Goal: Task Accomplishment & Management: Use online tool/utility

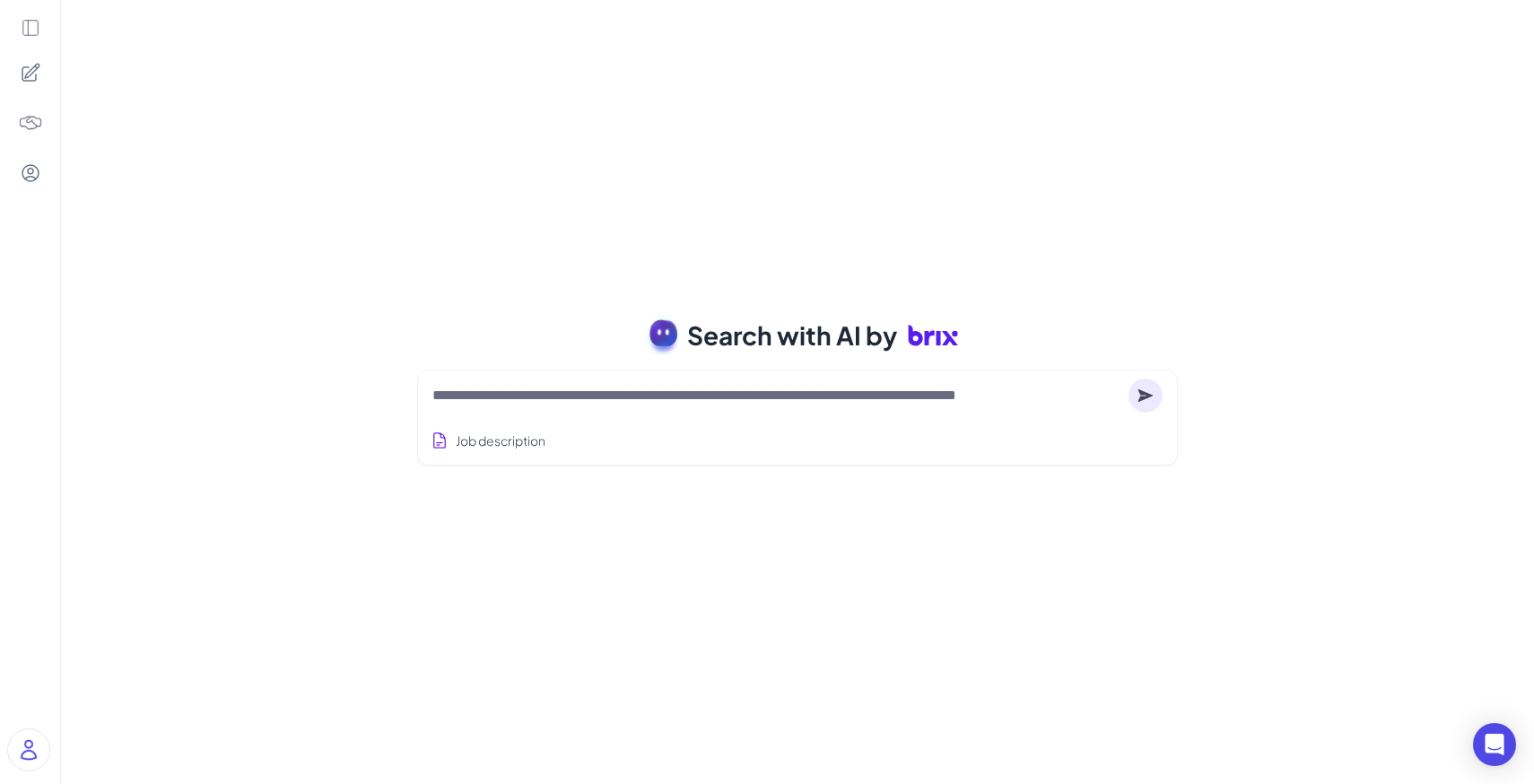
click at [664, 410] on div at bounding box center [797, 395] width 731 height 36
click at [533, 403] on textarea at bounding box center [777, 395] width 689 height 21
click at [521, 432] on button "Job description" at bounding box center [488, 441] width 122 height 33
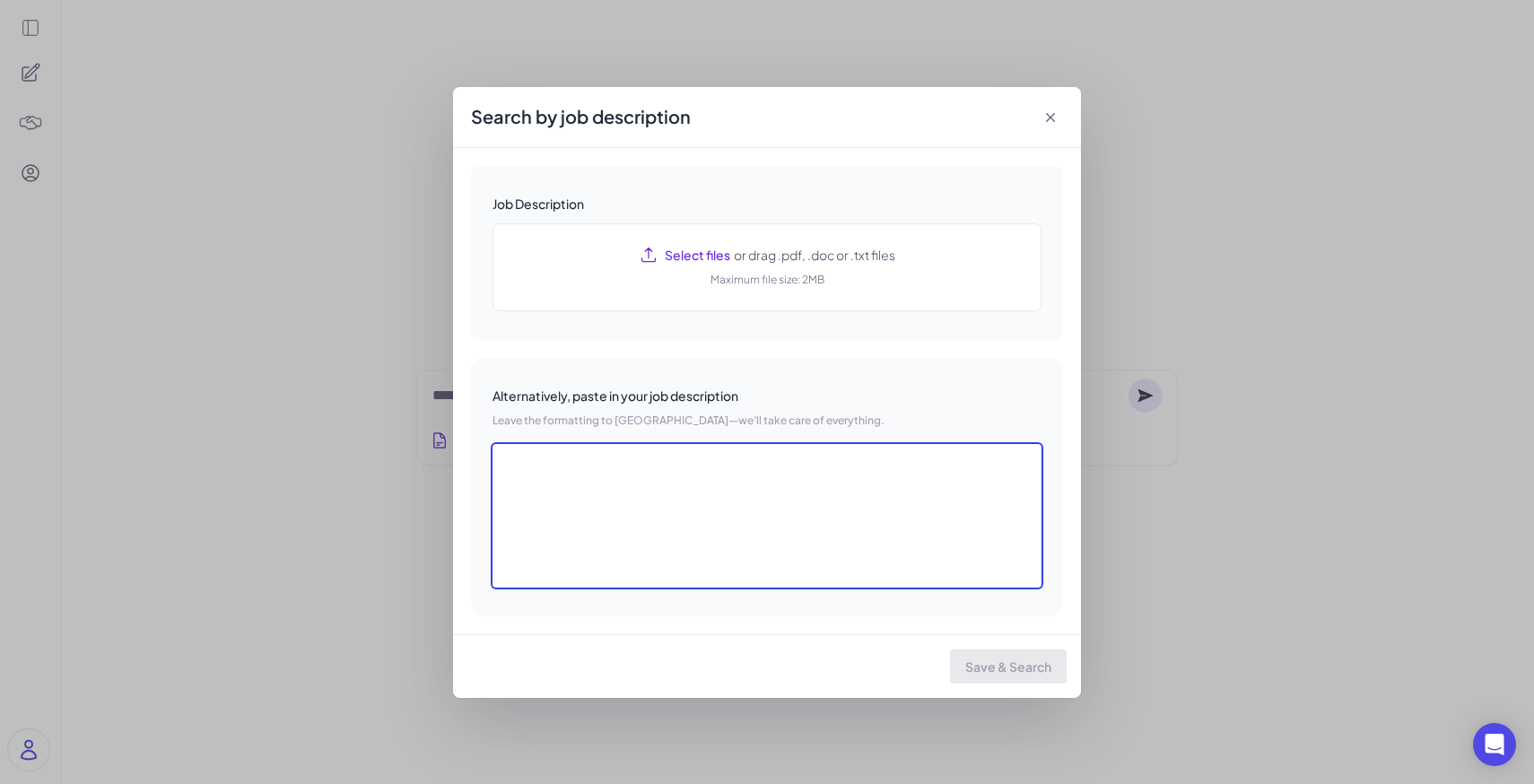
click at [704, 537] on textarea at bounding box center [767, 516] width 549 height 144
paste textarea "**********"
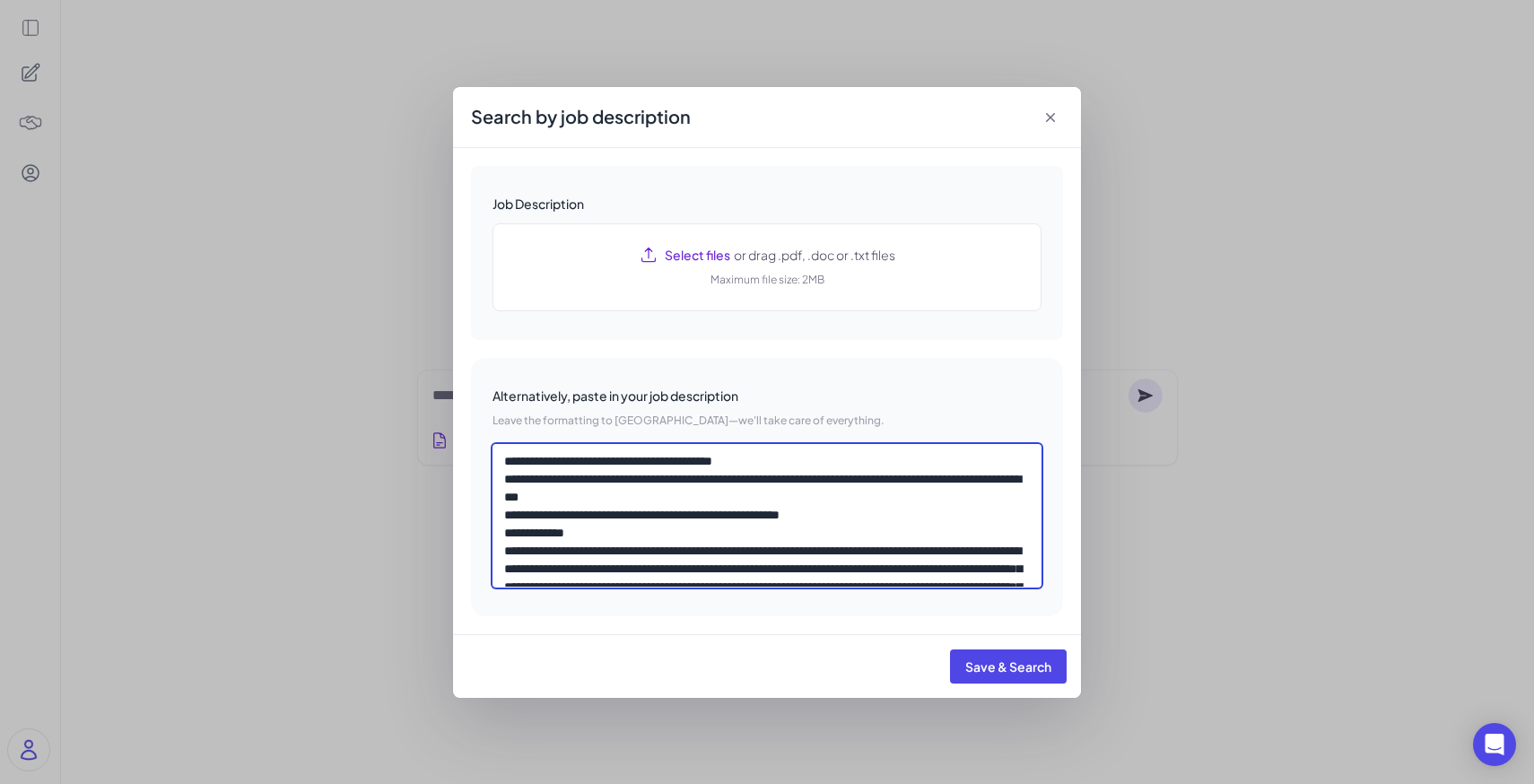
click at [521, 465] on textarea at bounding box center [767, 516] width 549 height 144
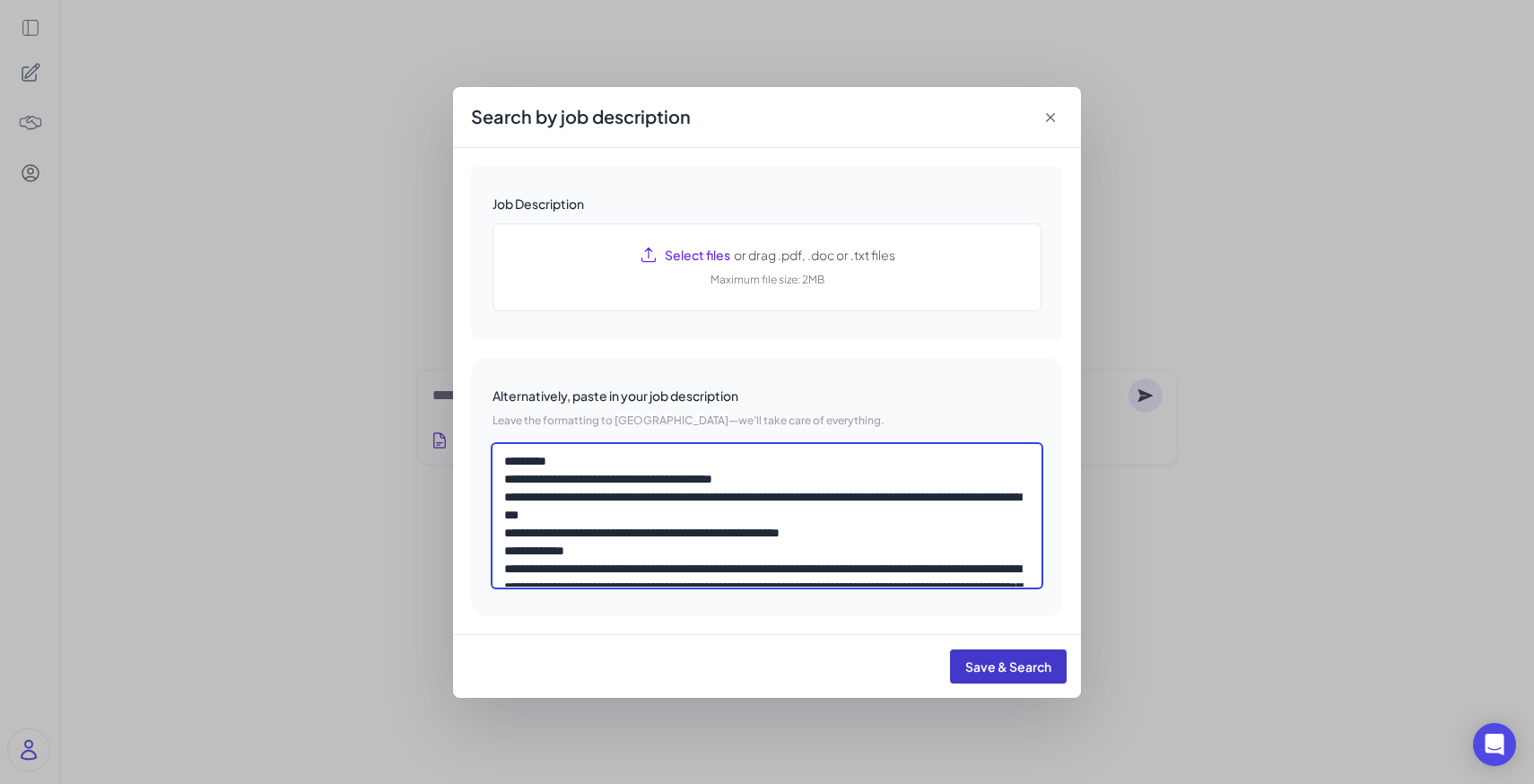
type textarea "**********"
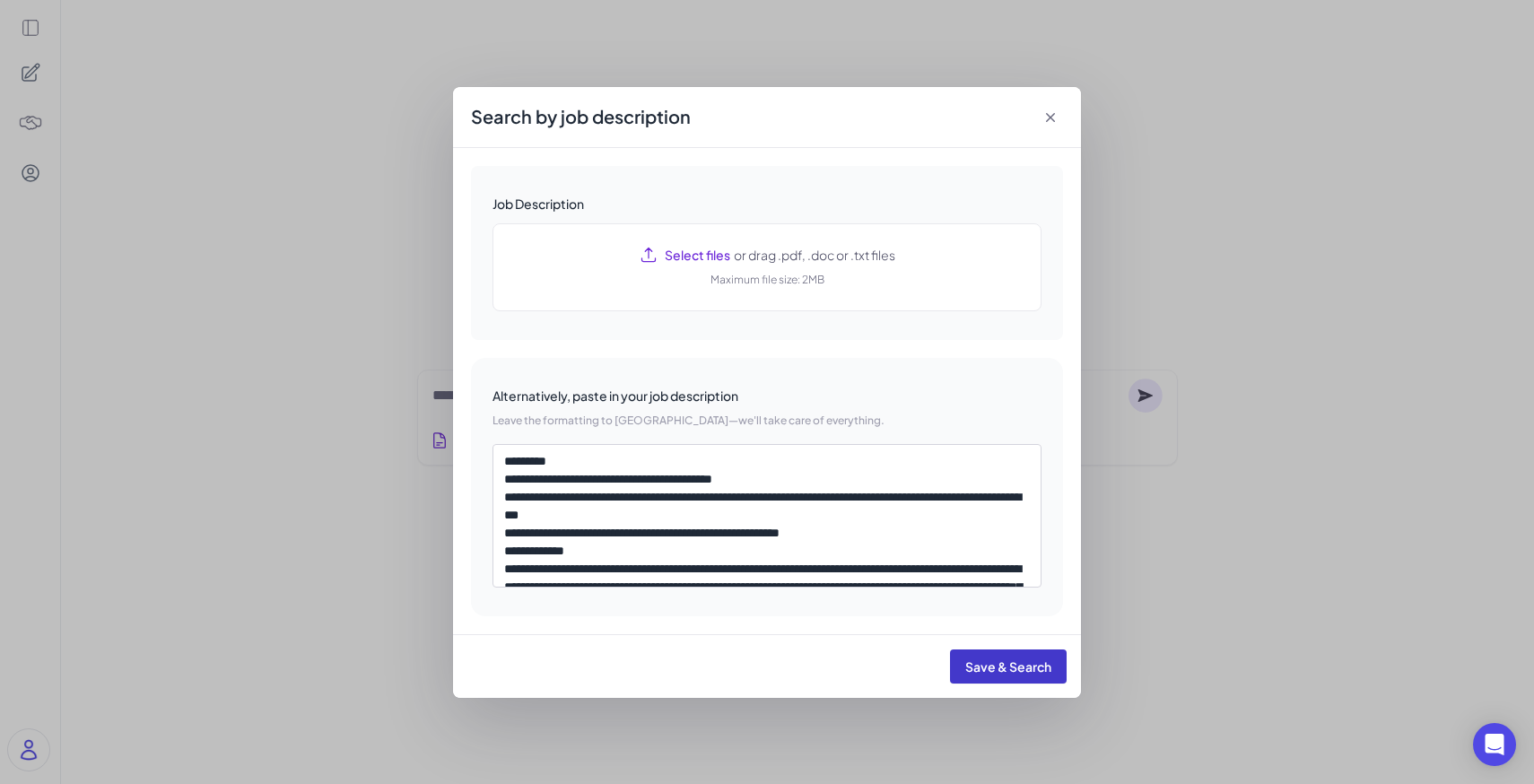
click at [1035, 657] on button "Save & Search" at bounding box center [1008, 666] width 117 height 34
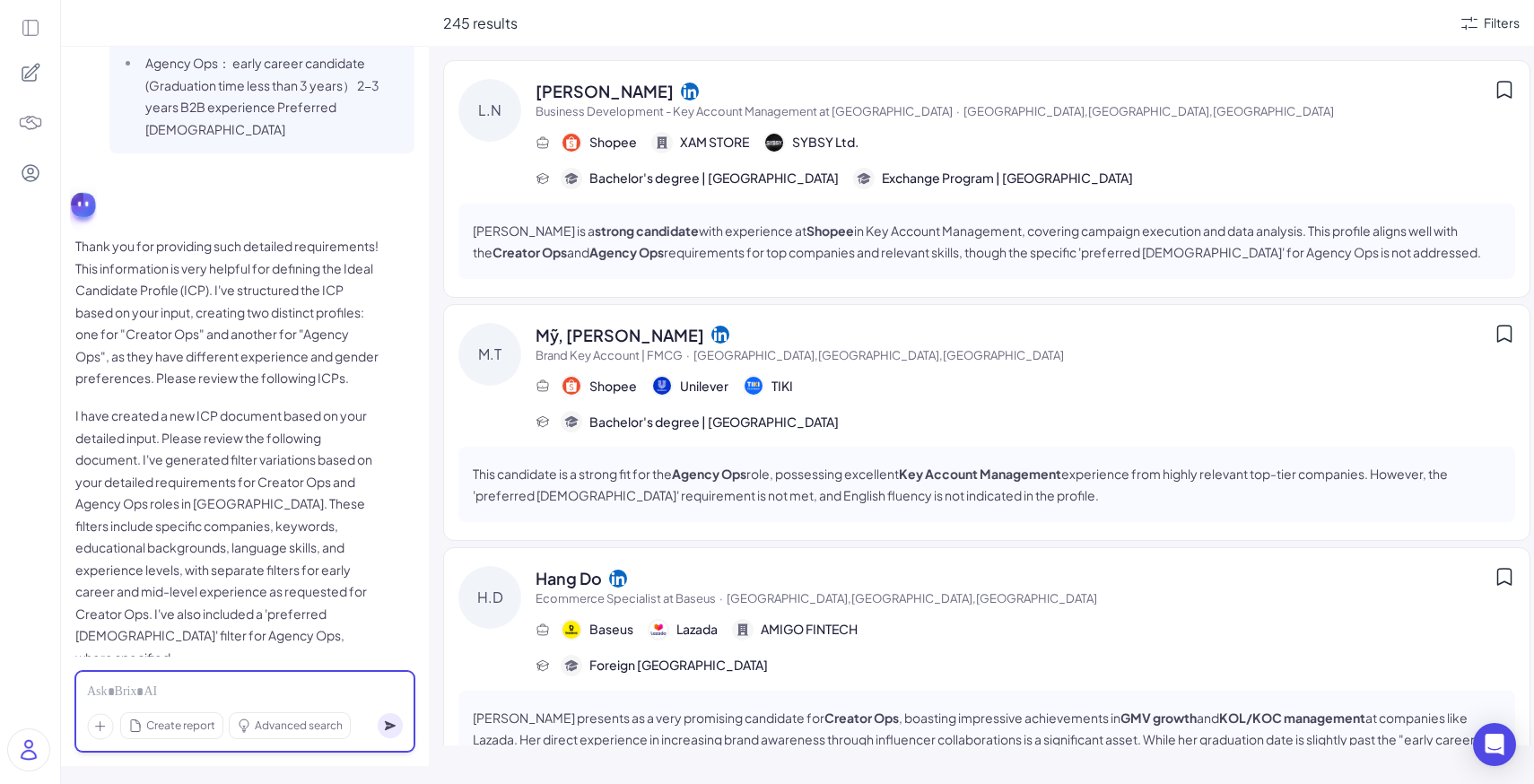
click at [175, 693] on div at bounding box center [244, 692] width 316 height 19
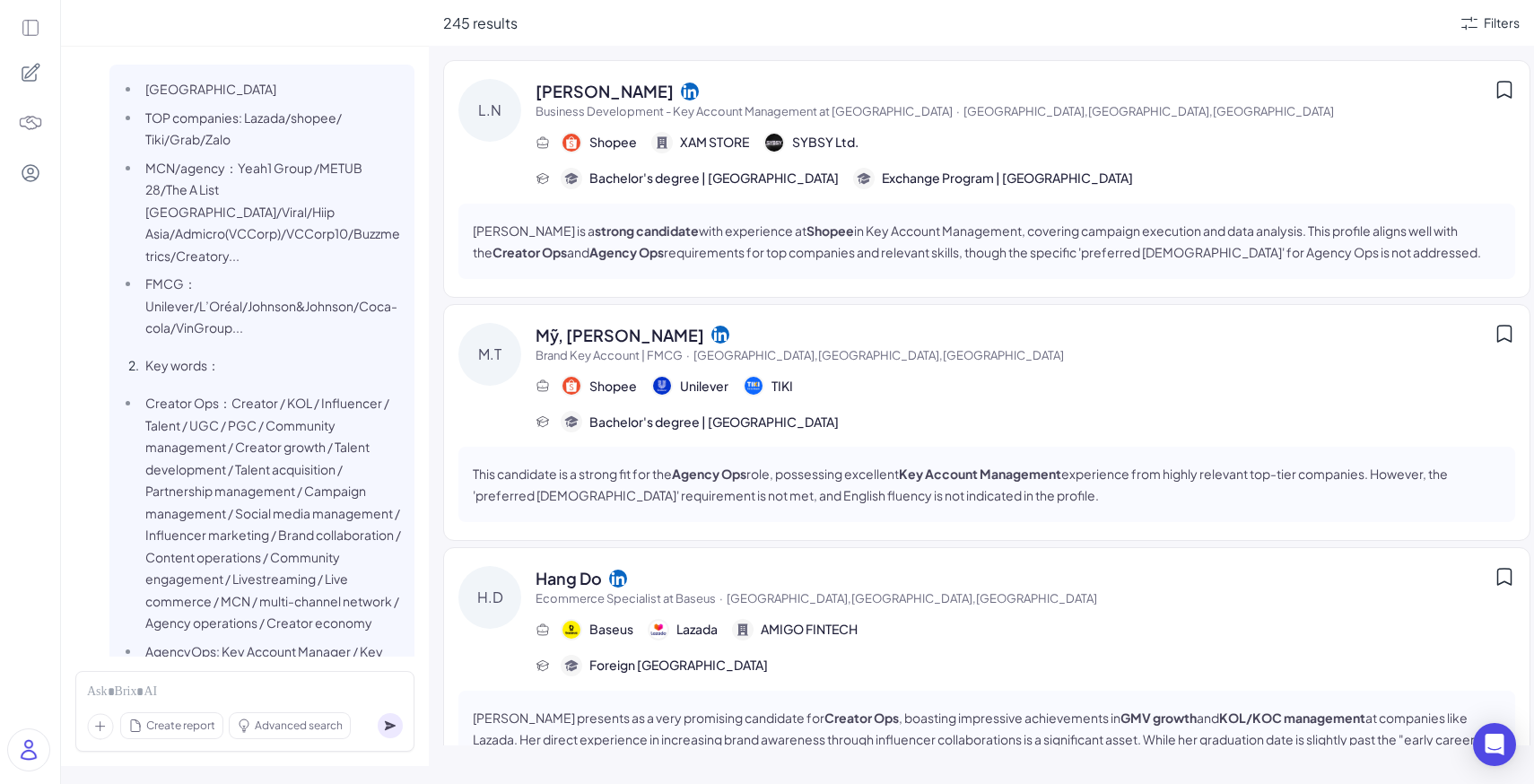
click at [745, 108] on span "Business Development - Key Account Management at Shopee" at bounding box center [744, 111] width 417 height 15
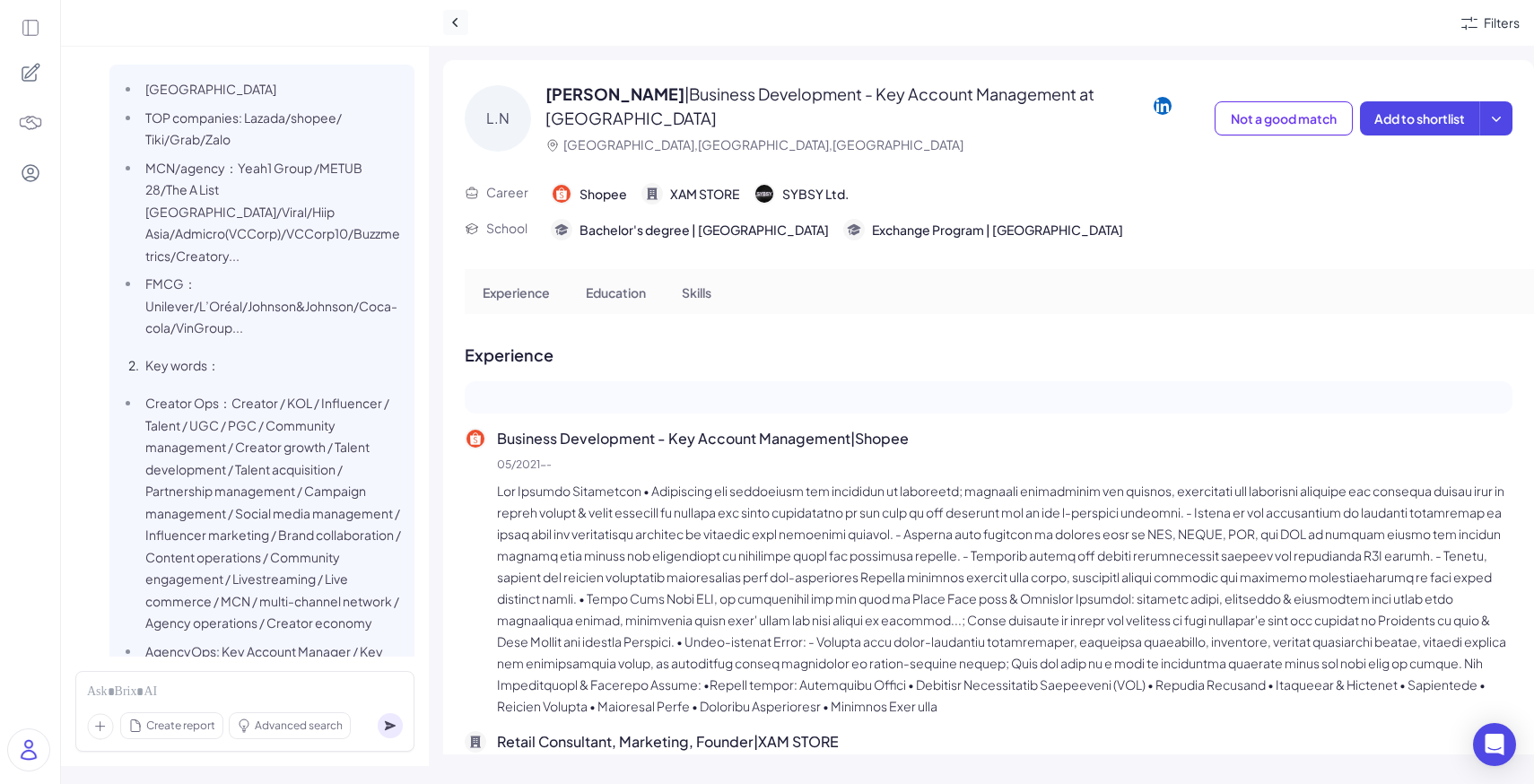
click at [459, 31] on button at bounding box center [455, 22] width 25 height 25
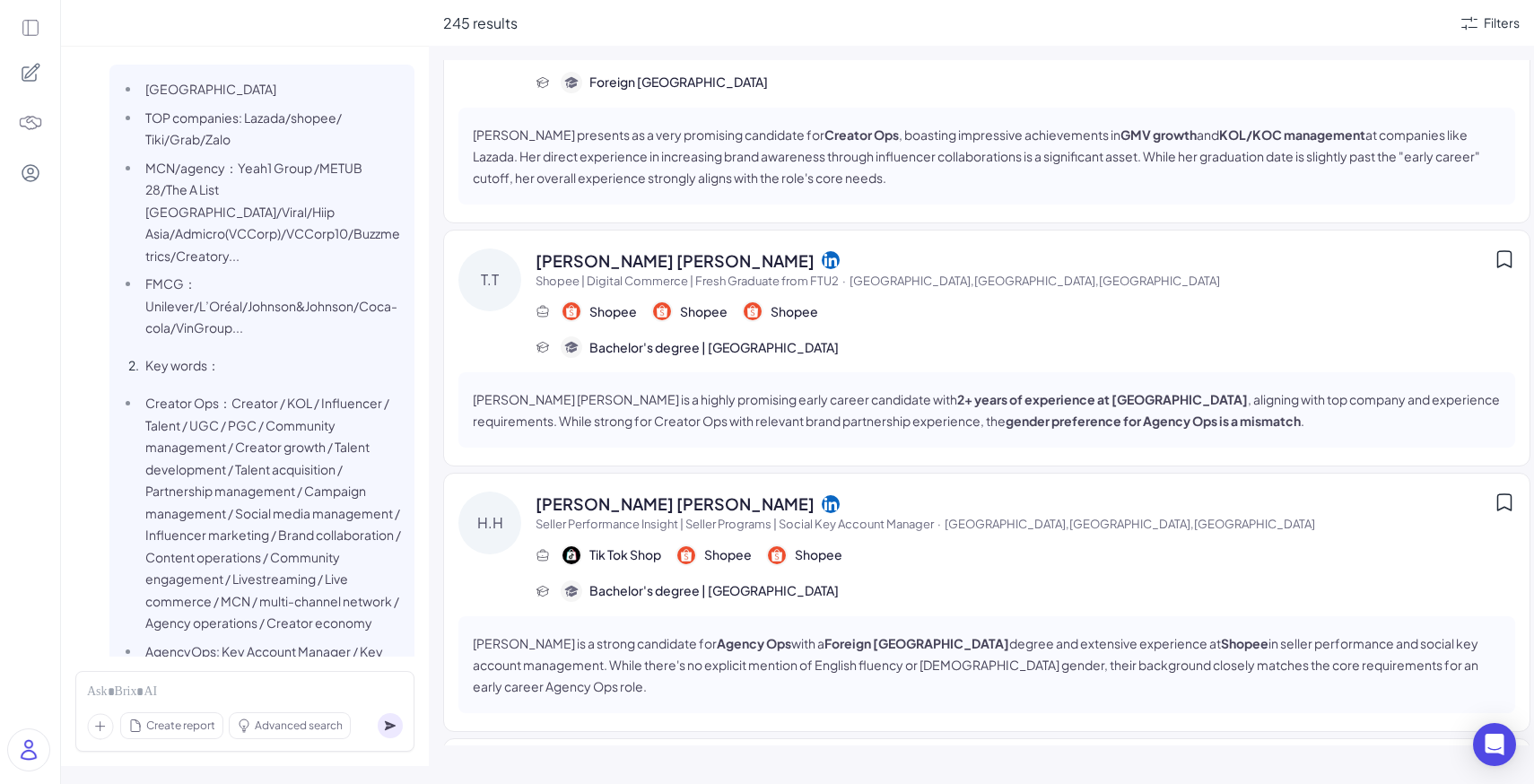
scroll to position [598, 0]
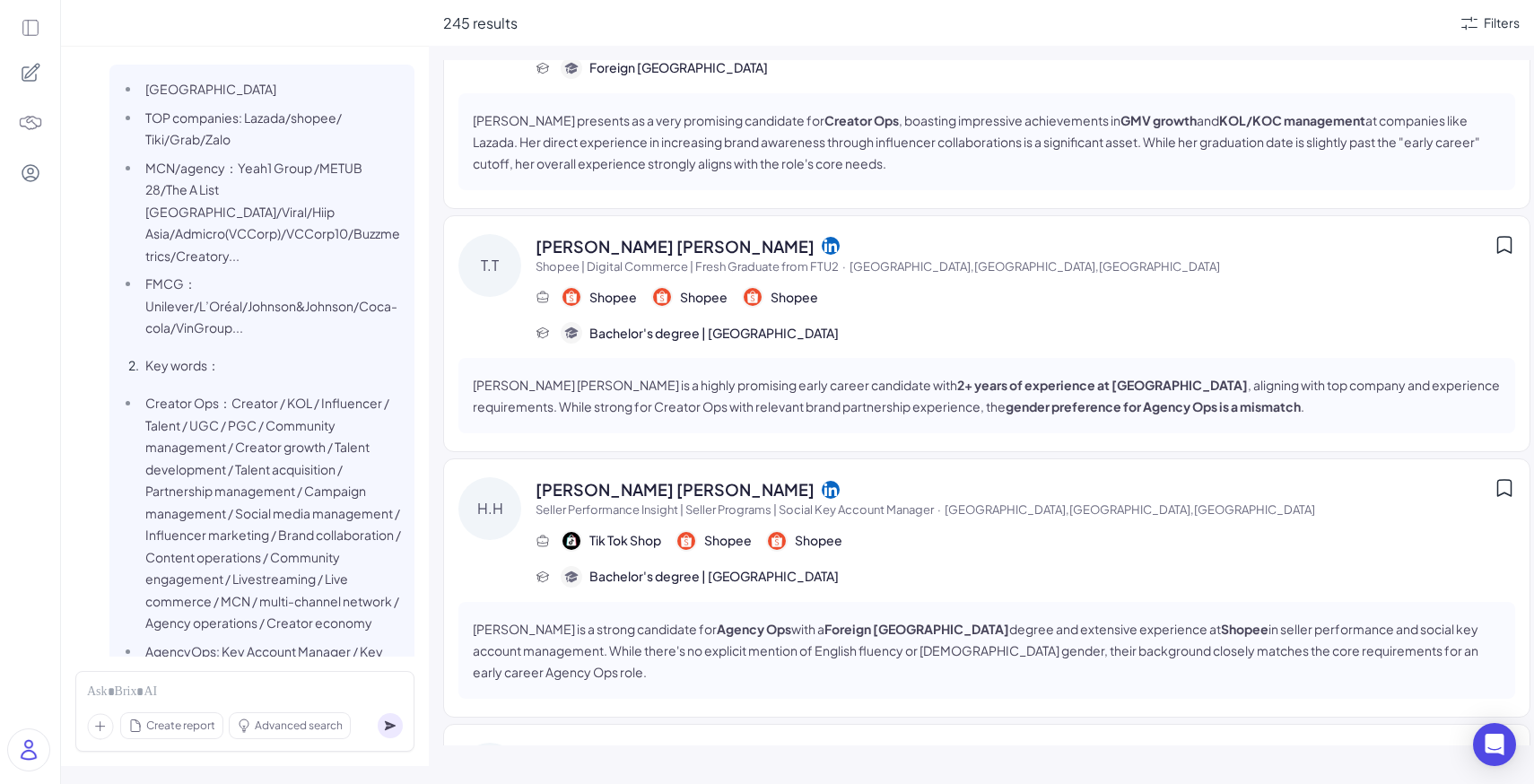
click at [946, 292] on div "Shopee Shopee Shopee" at bounding box center [1025, 297] width 979 height 21
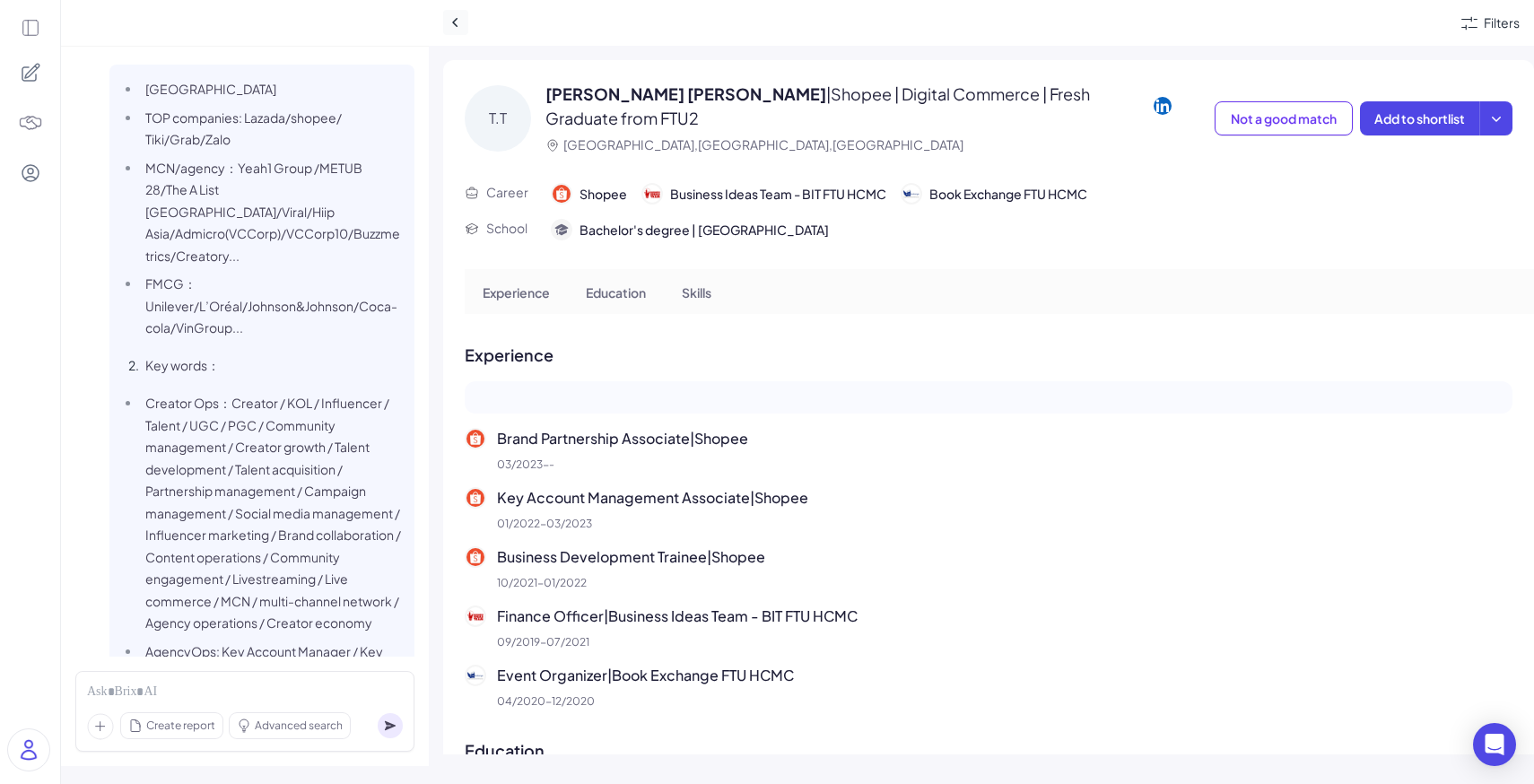
click at [454, 24] on icon at bounding box center [455, 22] width 6 height 9
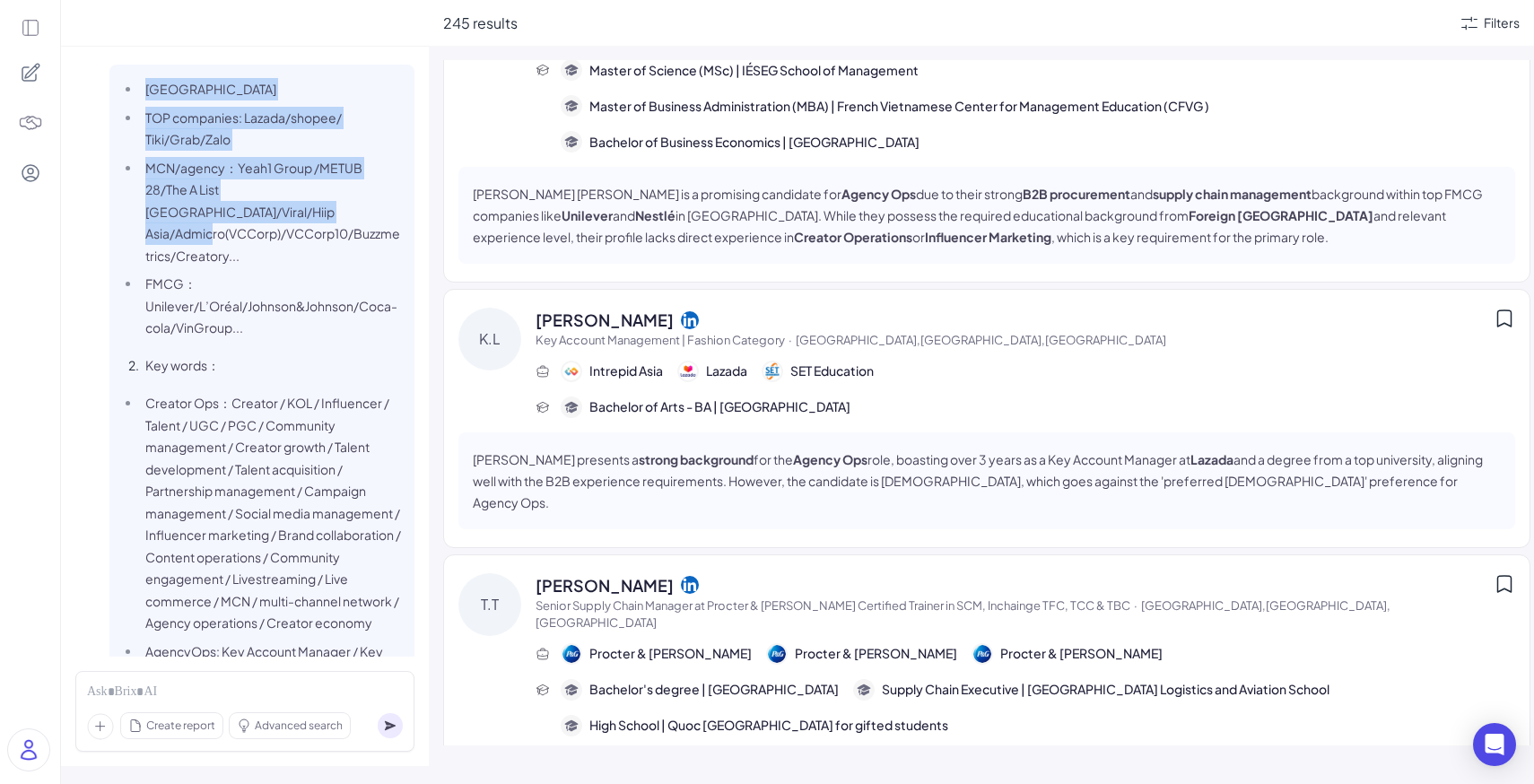
drag, startPoint x: 145, startPoint y: 91, endPoint x: 293, endPoint y: 237, distance: 207.9
click at [292, 232] on ul "Vietnam TOP companies: Lazada/shopee/ Tiki/Grab/Zalo MCN/agency：Yeah1 Group /ME…" at bounding box center [262, 208] width 284 height 261
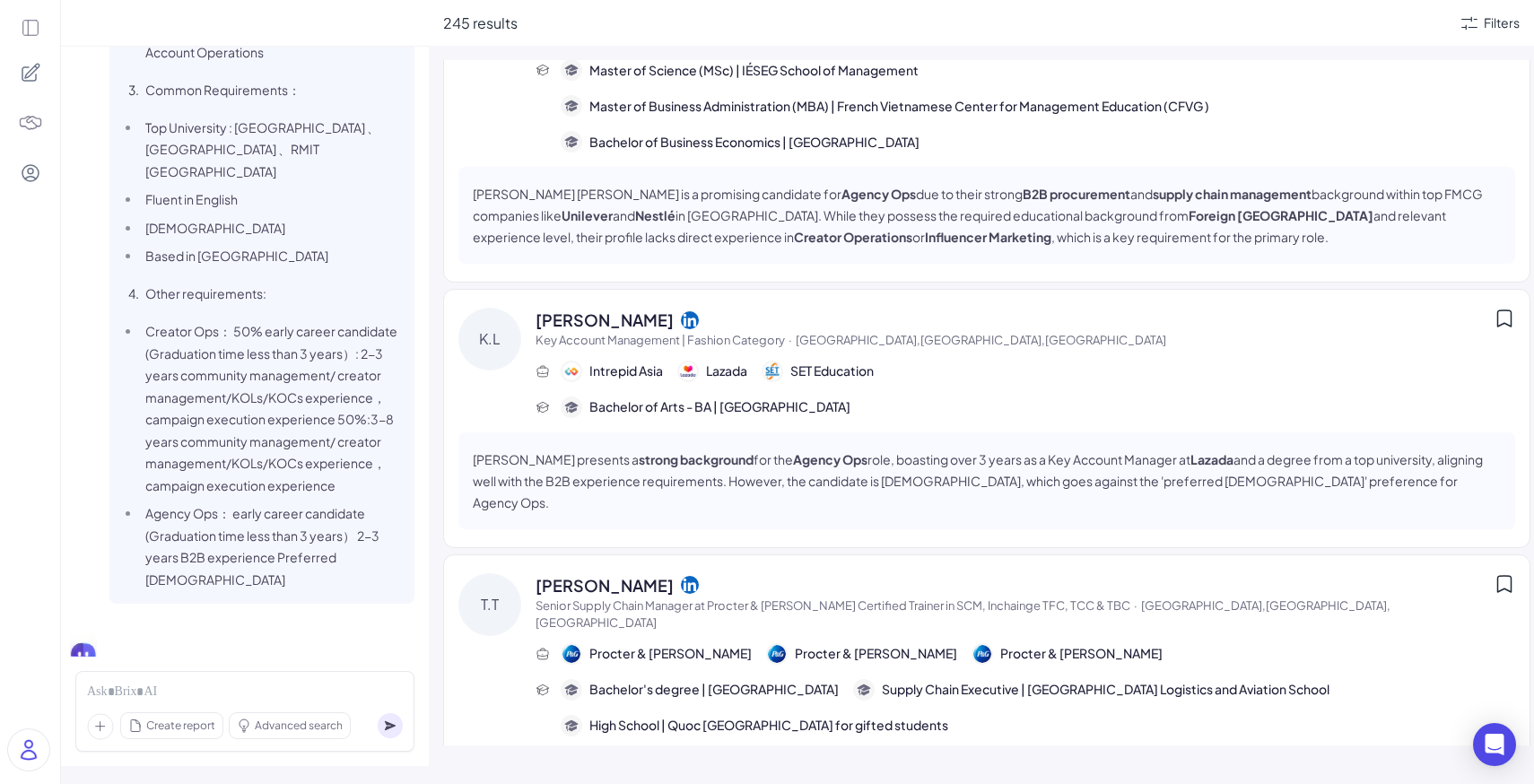
scroll to position [864, 0]
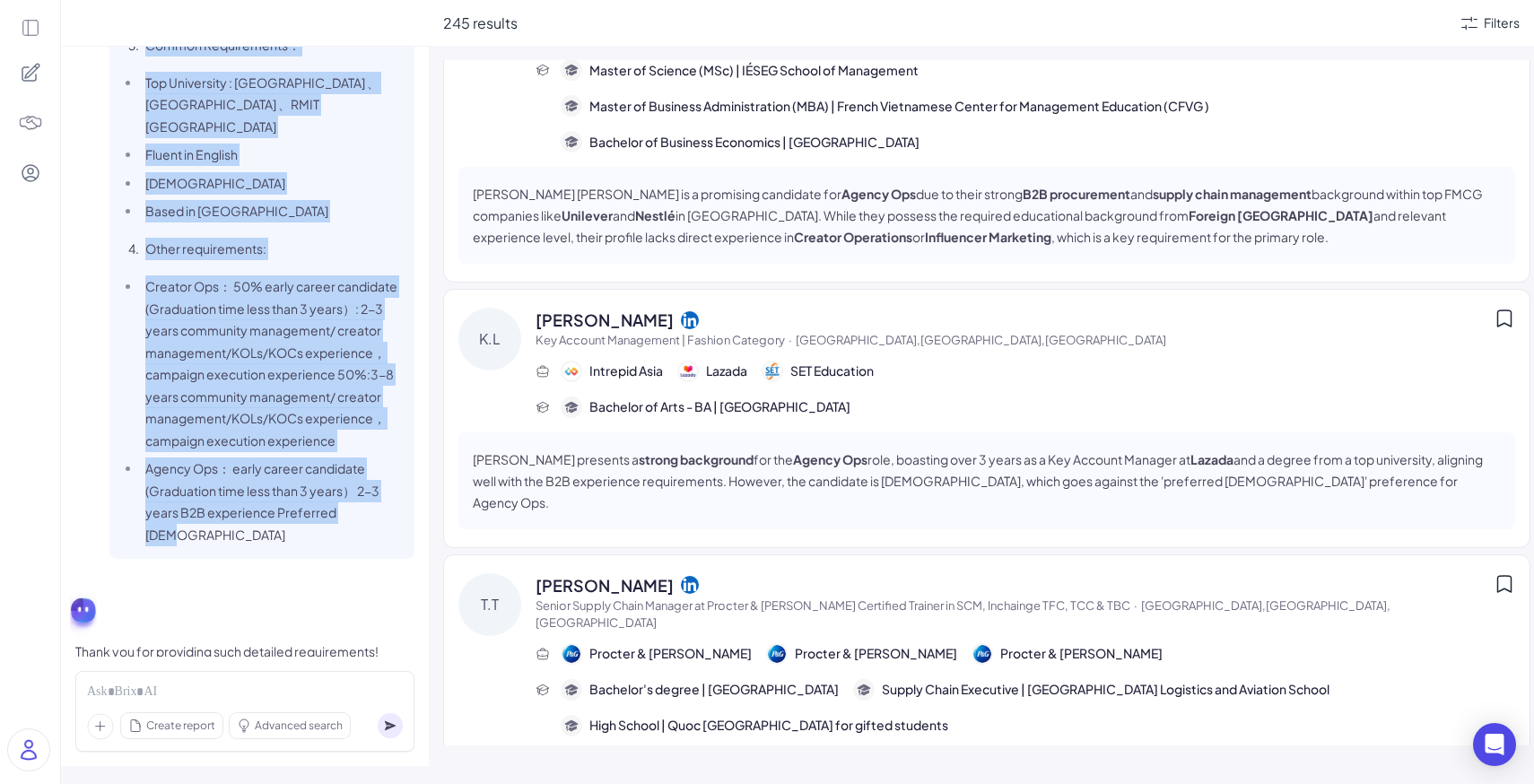
click at [370, 492] on li "Agency Ops： early career candidate (Graduation time less than 3 years） 2-3 year…" at bounding box center [272, 501] width 263 height 88
copy span "Vietnam TOP companies: Lazada/shopee/ Tiki/Grab/Zalo MCN/agency：Yeah1 Group /ME…"
